Goal: Obtain resource: Obtain resource

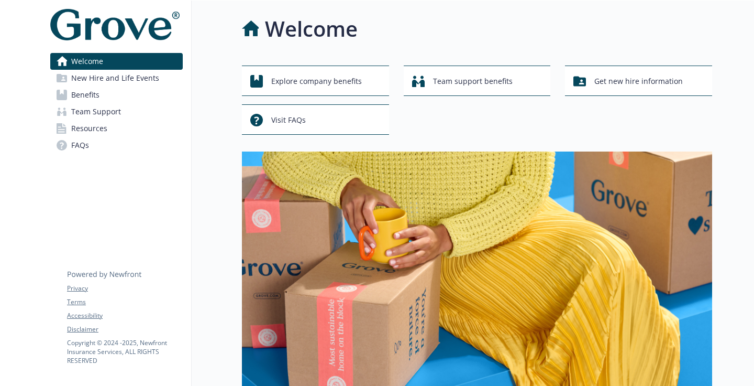
click at [91, 91] on span "Benefits" at bounding box center [85, 94] width 28 height 17
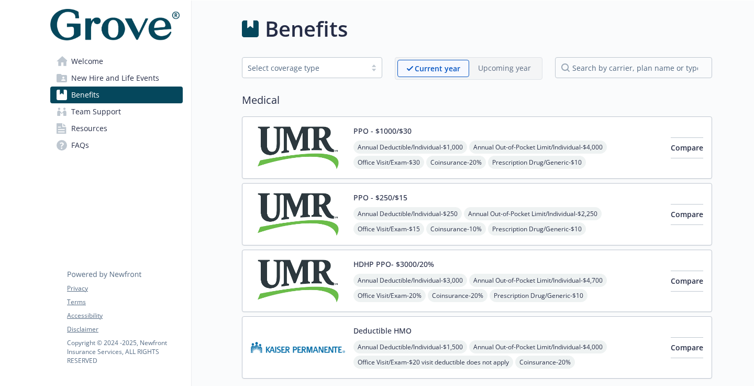
click at [111, 114] on span "Team Support" at bounding box center [96, 111] width 50 height 17
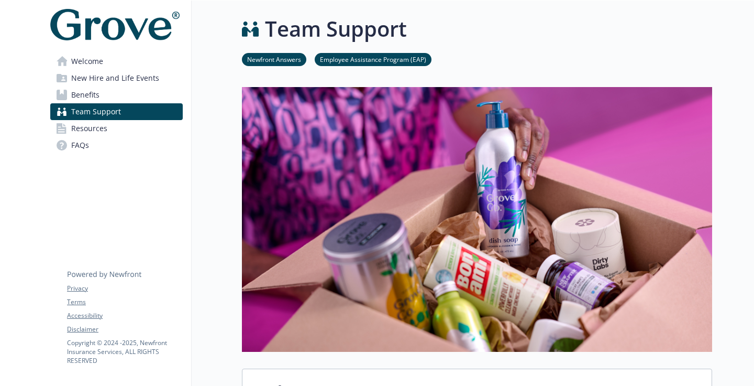
click at [104, 133] on span "Resources" at bounding box center [89, 128] width 36 height 17
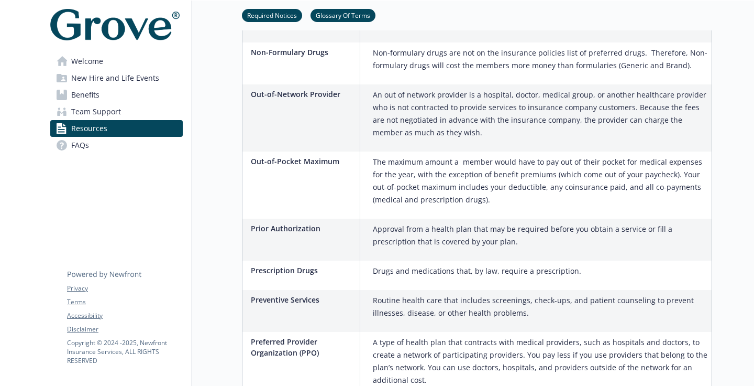
scroll to position [1986, 0]
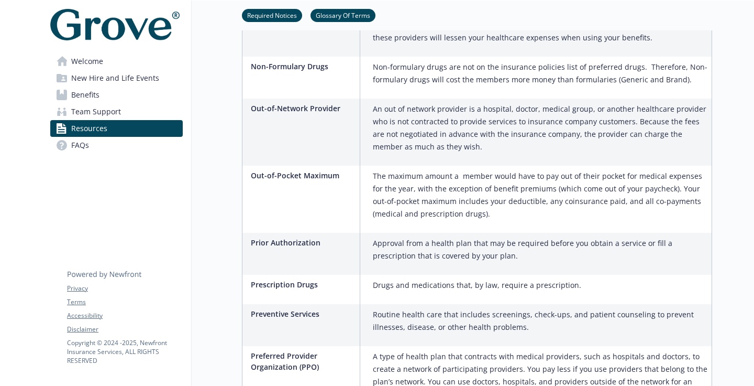
click at [103, 78] on span "New Hire and Life Events" at bounding box center [115, 78] width 88 height 17
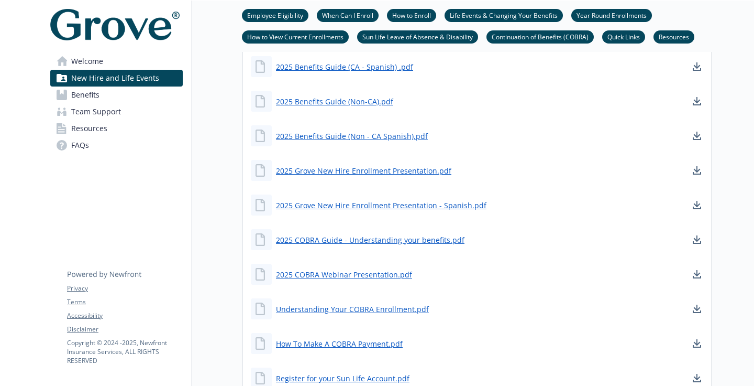
scroll to position [1209, 0]
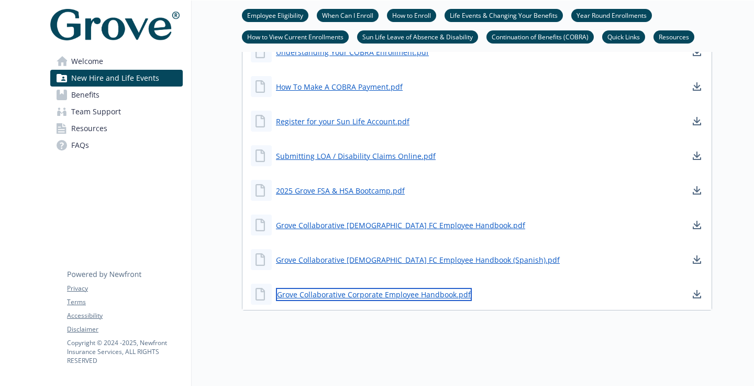
click at [373, 288] on link "Grove Collaborative Corporate Employee Handbook.pdf" at bounding box center [374, 294] width 196 height 13
